Goal: Information Seeking & Learning: Learn about a topic

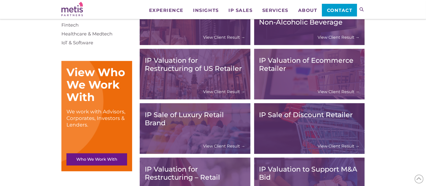
scroll to position [176, 0]
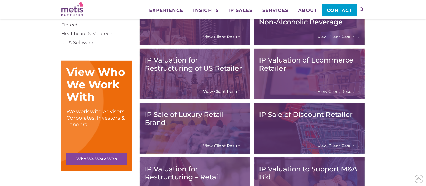
click at [108, 162] on link "Who We Work With" at bounding box center [96, 159] width 61 height 12
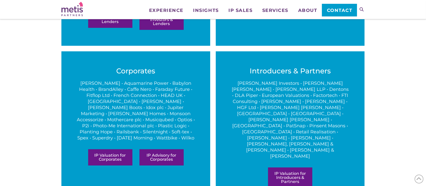
scroll to position [253, 0]
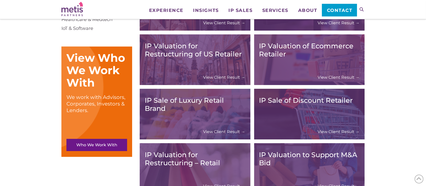
scroll to position [227, 0]
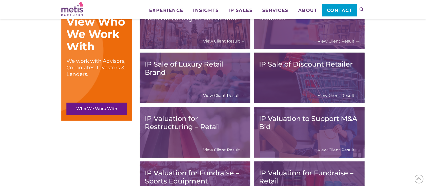
click at [224, 93] on link "View Client Result →" at bounding box center [225, 95] width 42 height 5
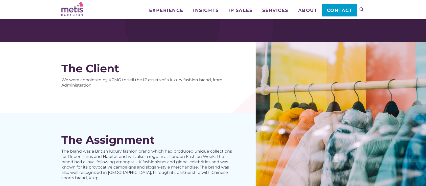
scroll to position [28, 0]
